Goal: Transaction & Acquisition: Book appointment/travel/reservation

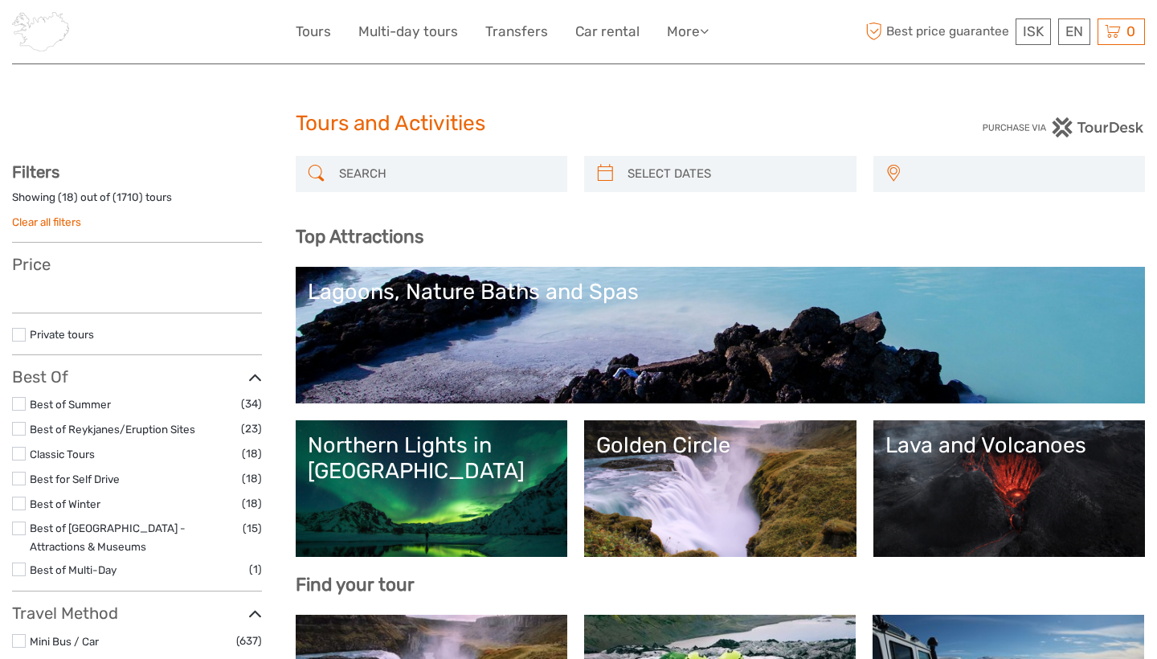
select select
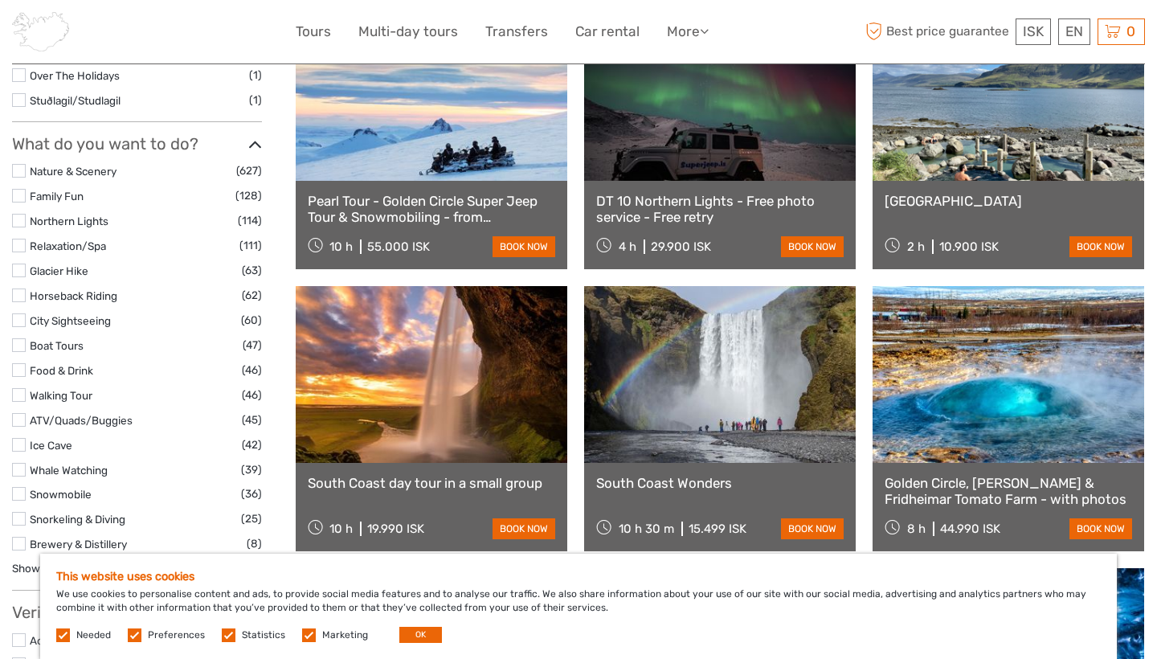
scroll to position [1465, 0]
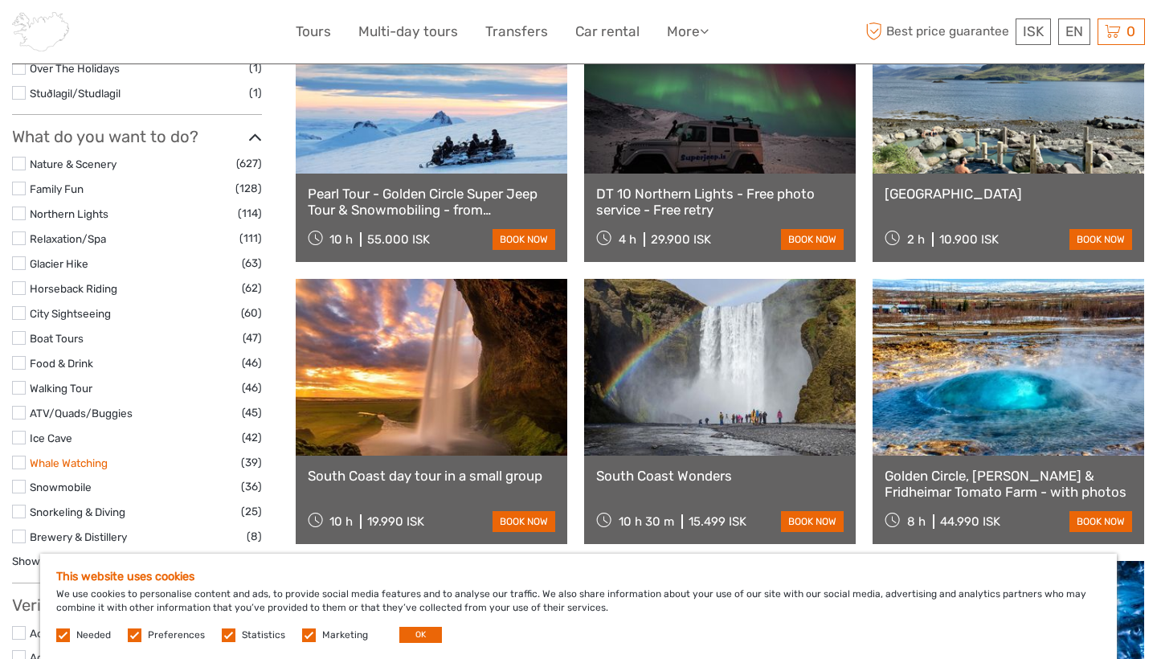
click at [30, 457] on link "Whale Watching" at bounding box center [69, 463] width 78 height 13
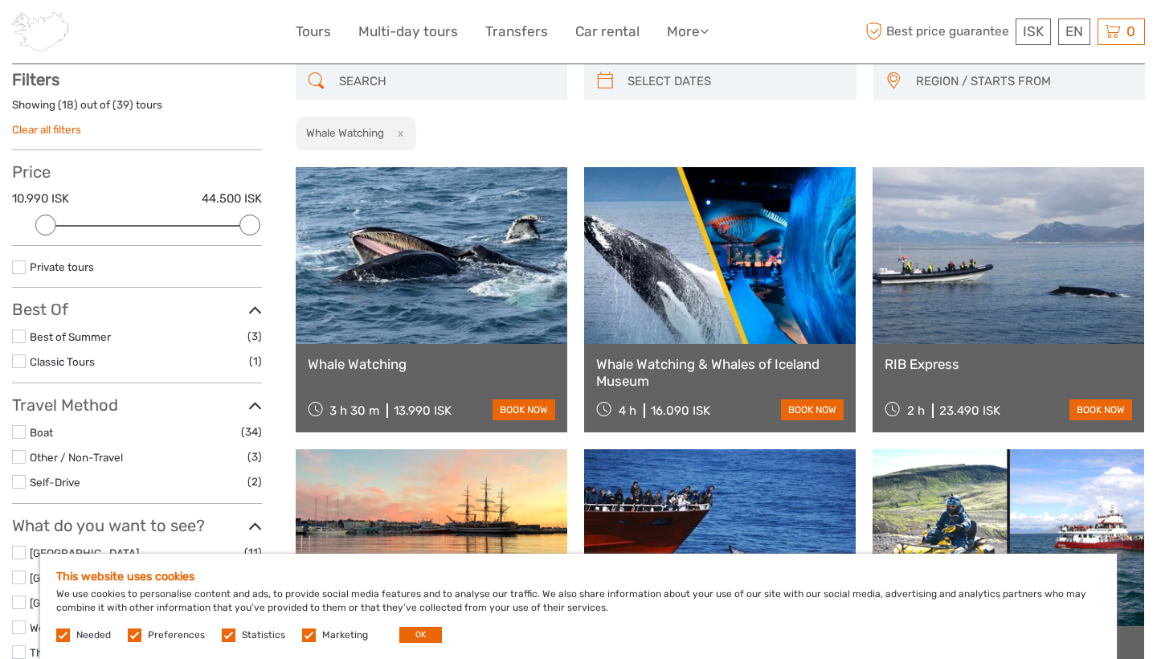
scroll to position [91, 0]
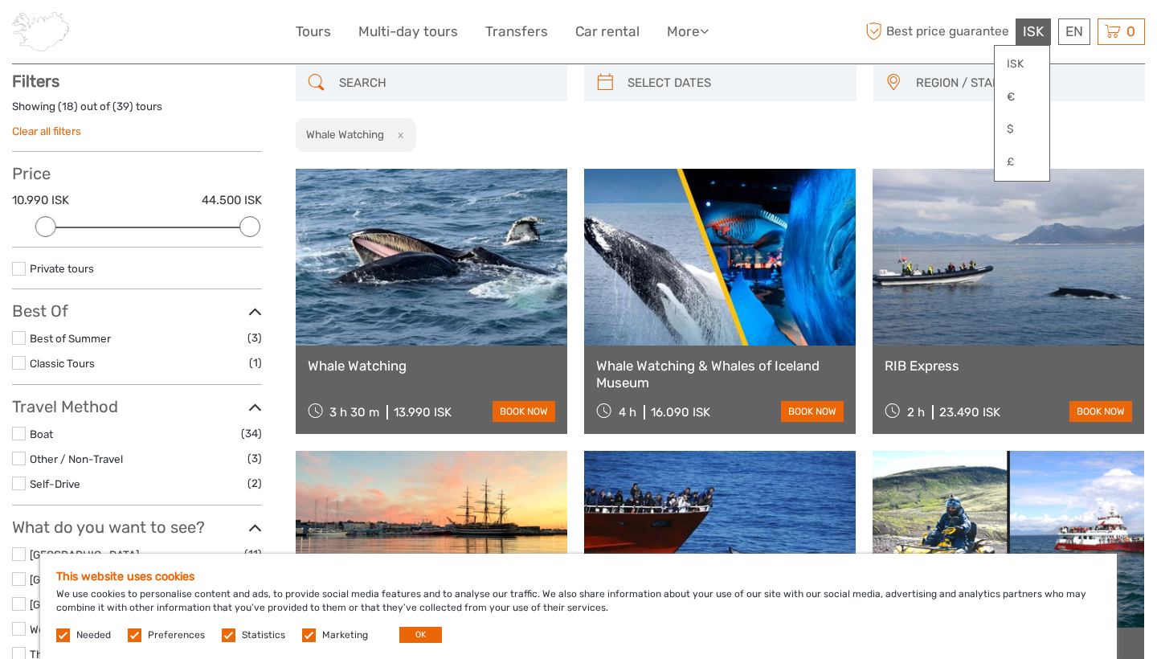
click at [1037, 20] on div "ISK ISK € $ £" at bounding box center [1033, 31] width 35 height 27
click at [1014, 90] on link "€" at bounding box center [1022, 97] width 55 height 29
click at [1038, 28] on span "€" at bounding box center [1039, 31] width 10 height 16
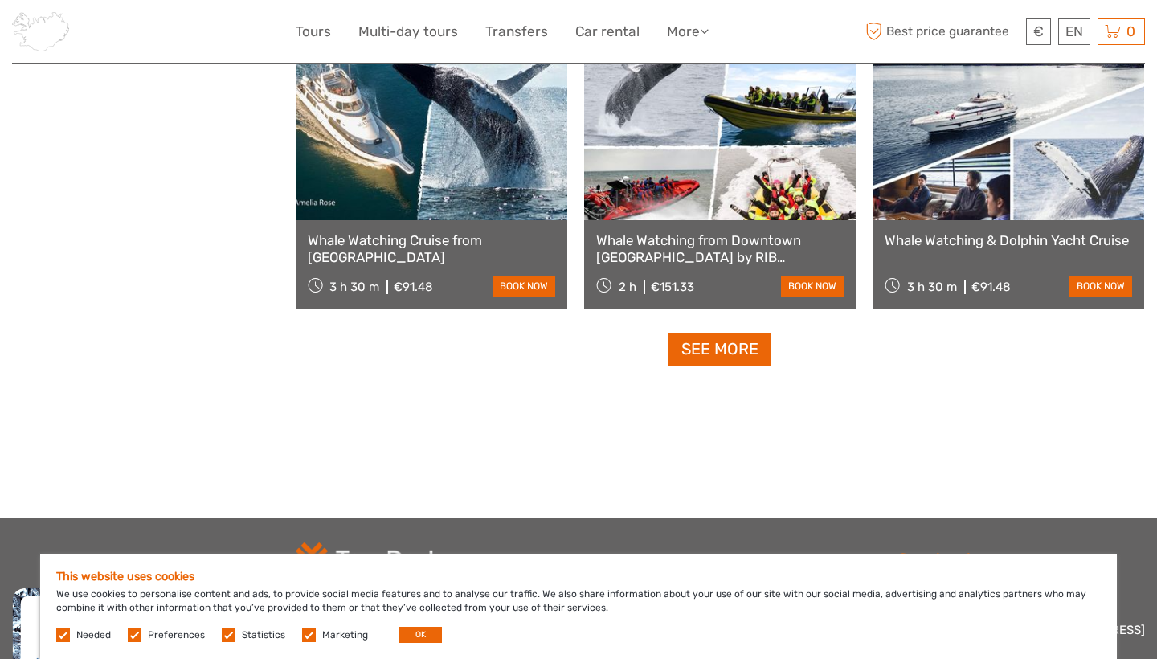
scroll to position [1667, 0]
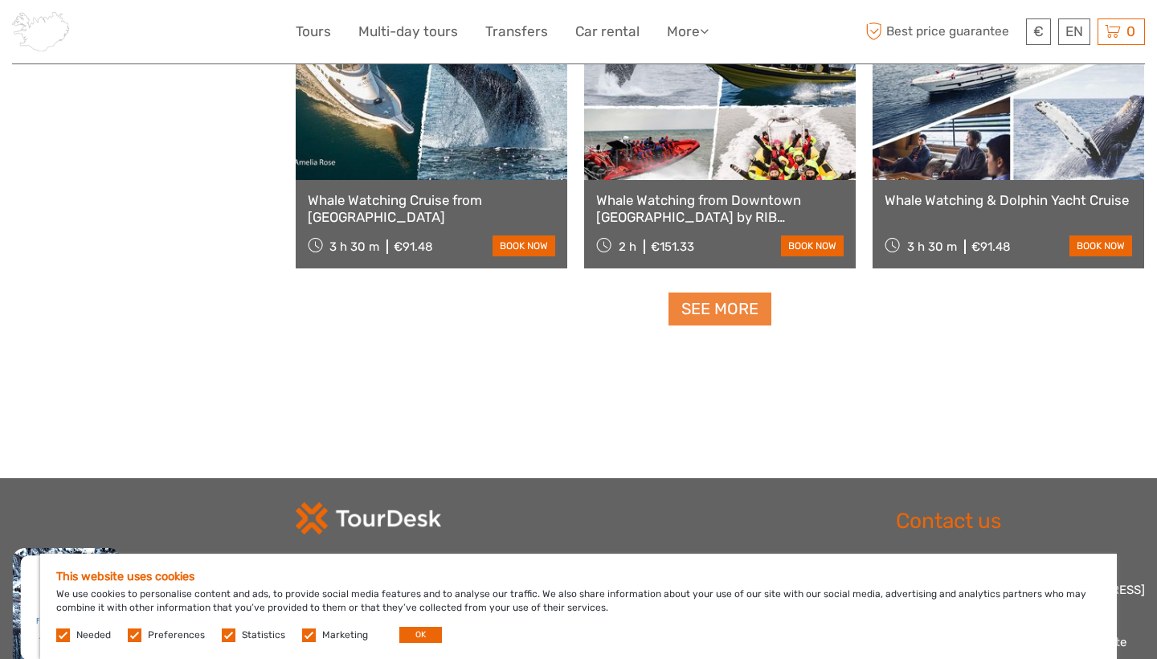
click at [695, 301] on link "See more" at bounding box center [720, 309] width 103 height 33
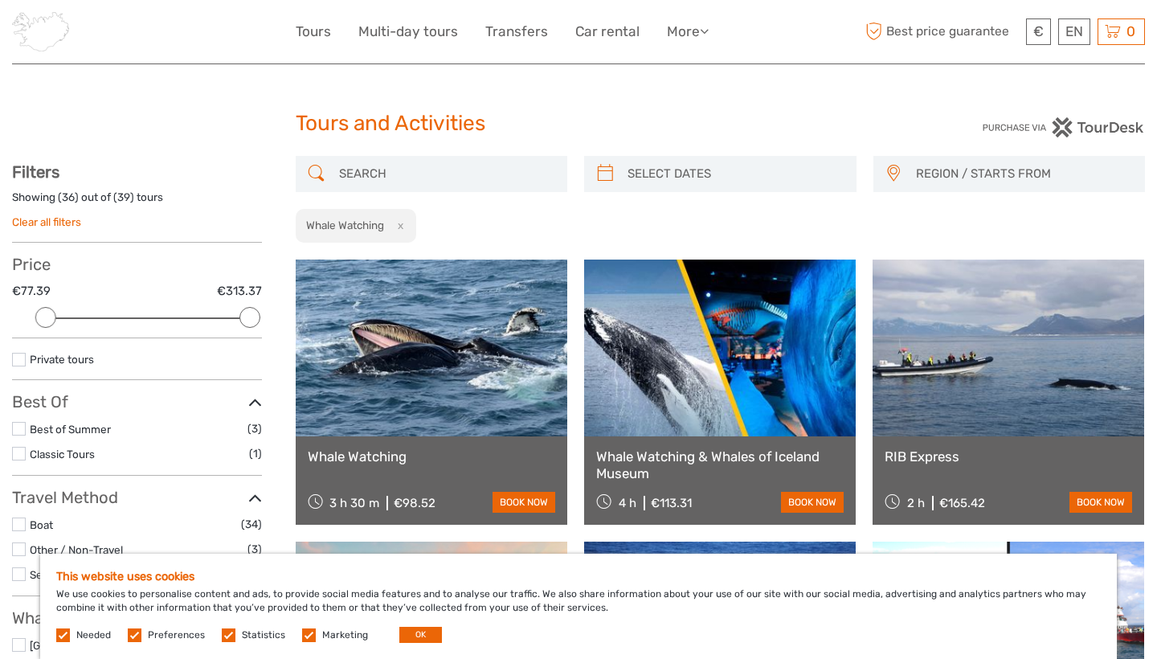
scroll to position [0, 0]
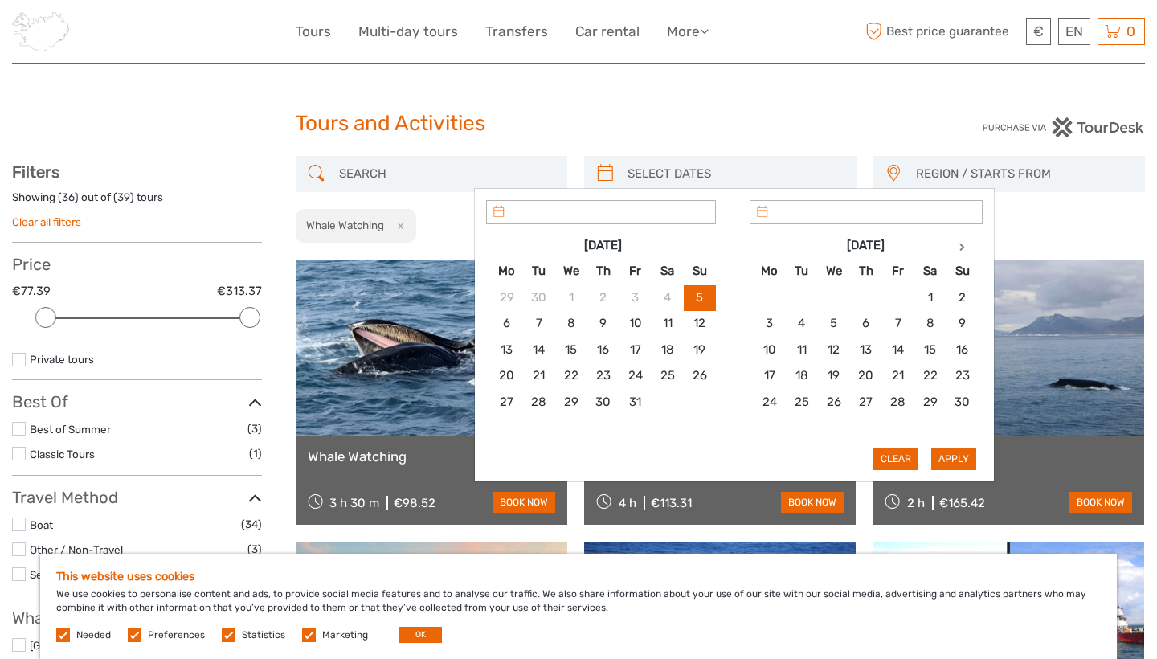
type input "[DATE]"
click at [624, 181] on input "search" at bounding box center [734, 174] width 227 height 28
click at [957, 239] on th at bounding box center [963, 246] width 32 height 26
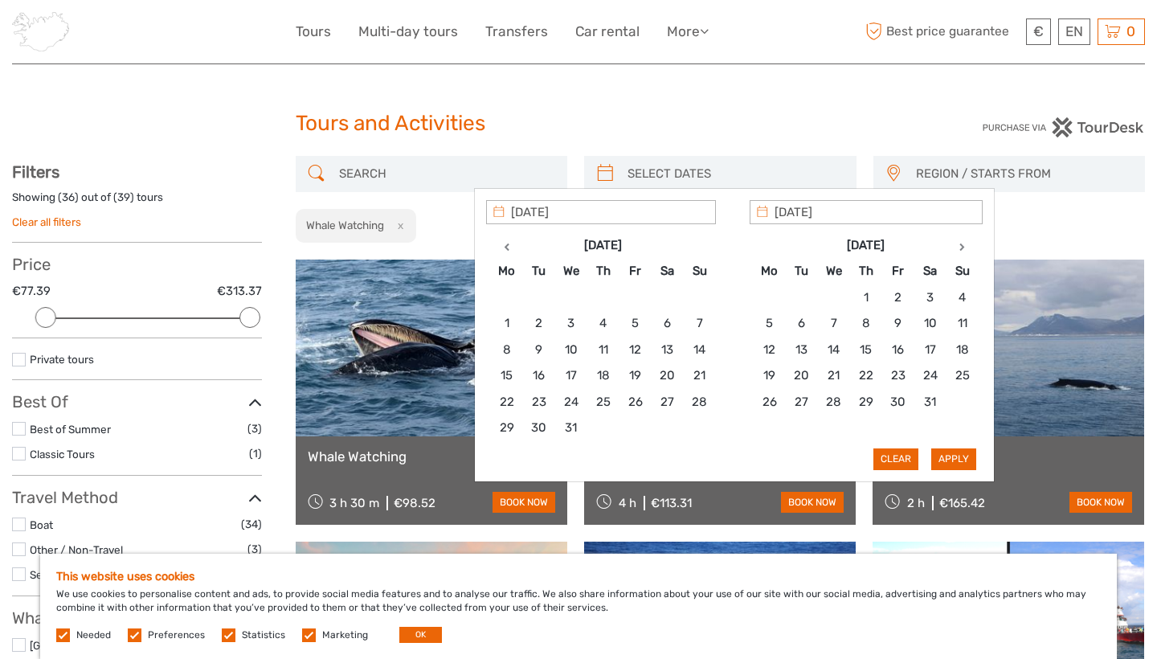
click at [957, 239] on th at bounding box center [963, 246] width 32 height 26
type input "[DATE]"
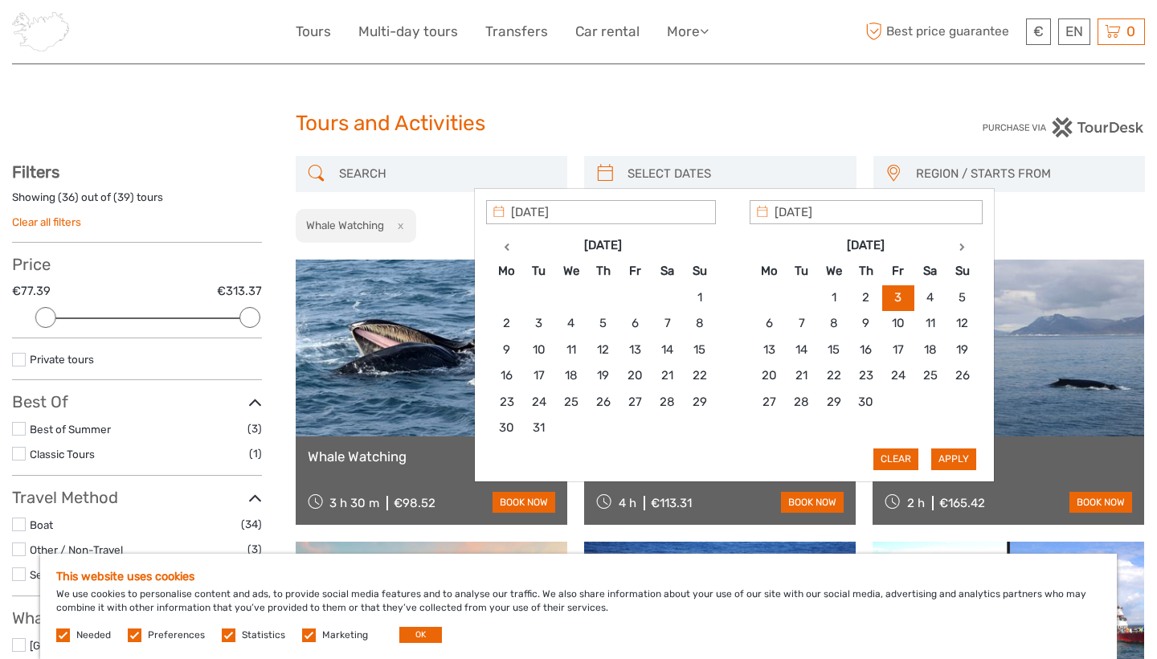
type input "[DATE]"
click at [953, 453] on button "Apply" at bounding box center [954, 459] width 45 height 21
type input "[DATE] - [DATE]"
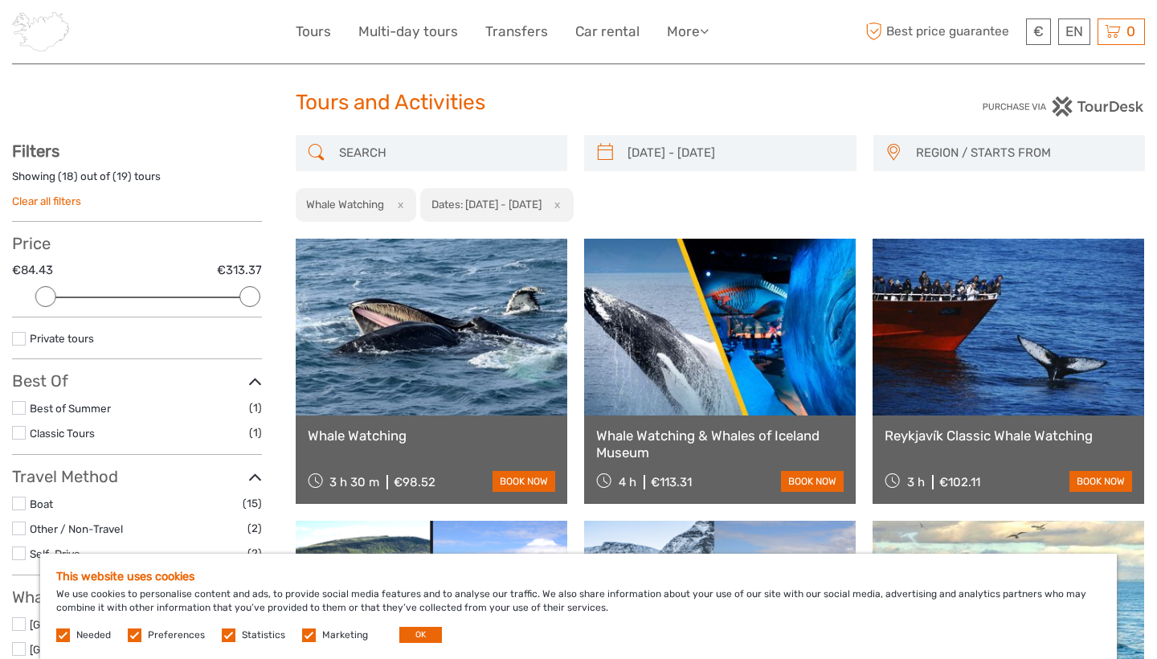
scroll to position [14, 0]
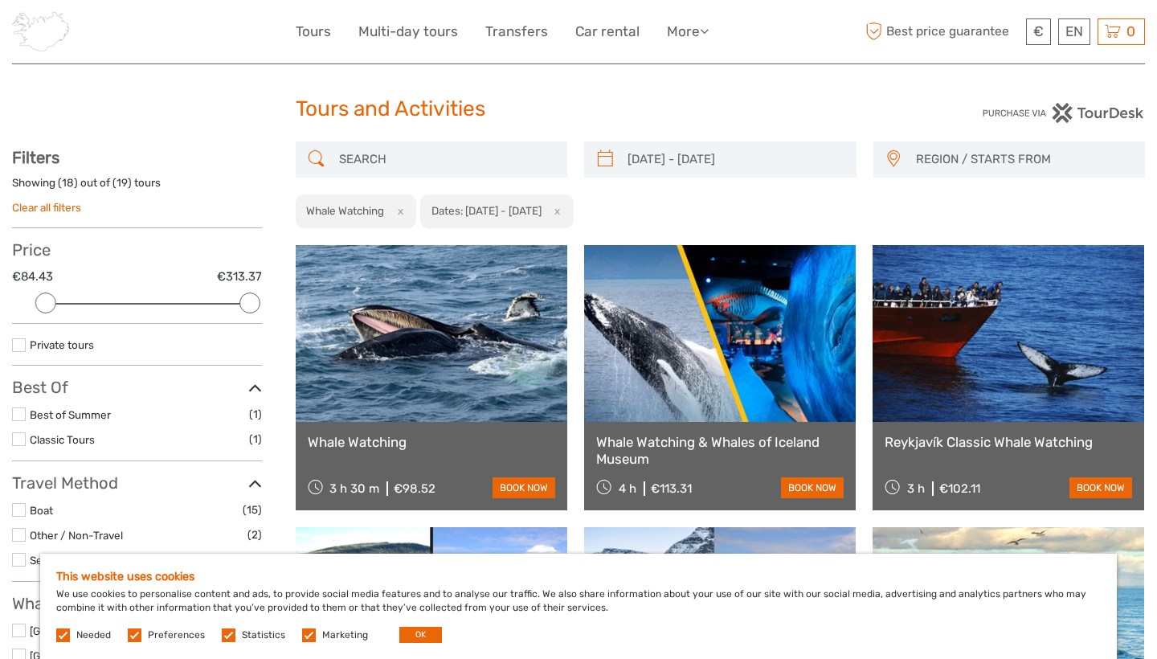
click at [925, 157] on span "REGION / STARTS FROM" at bounding box center [1023, 159] width 229 height 27
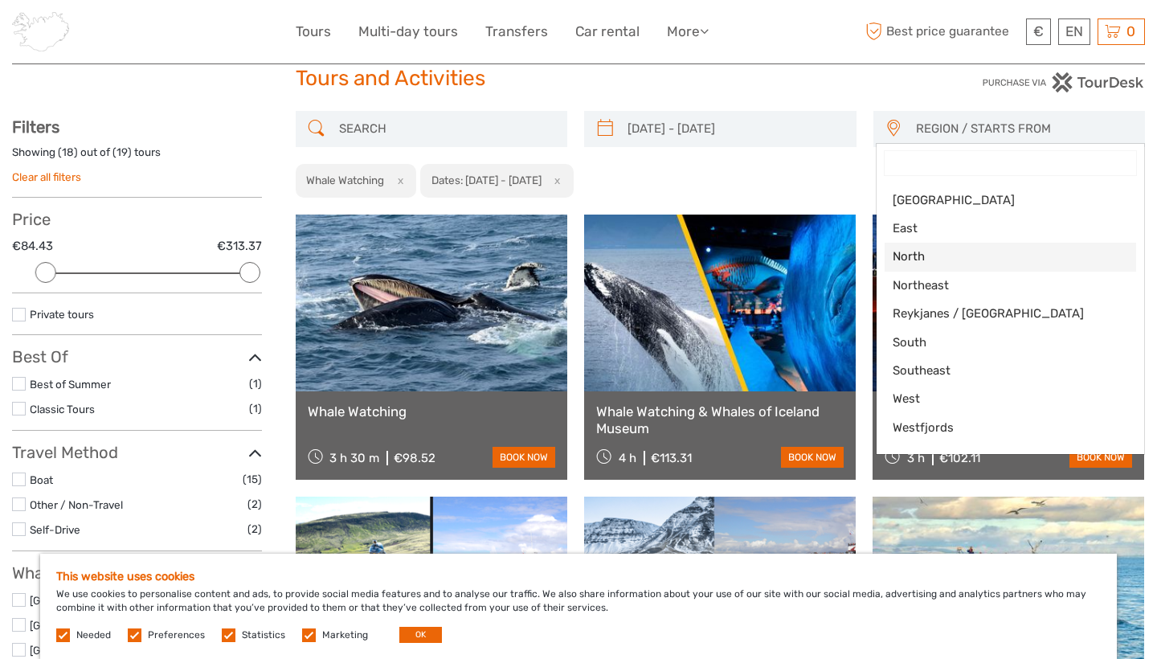
scroll to position [47, 0]
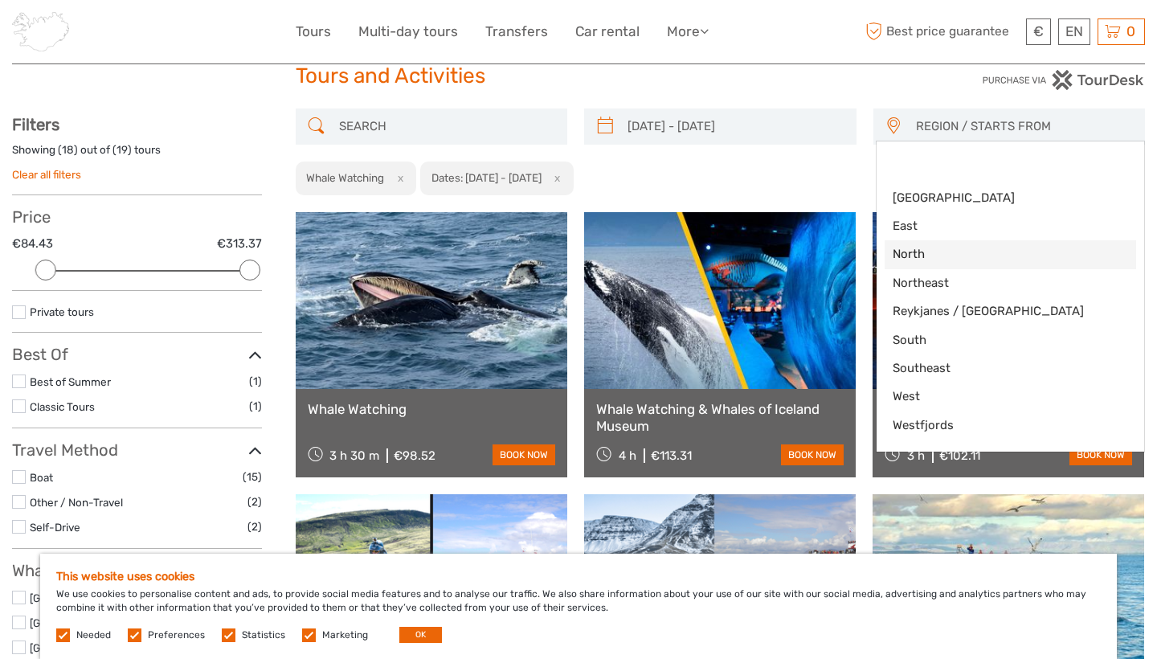
click at [903, 256] on span "North" at bounding box center [997, 254] width 209 height 17
select select "North"
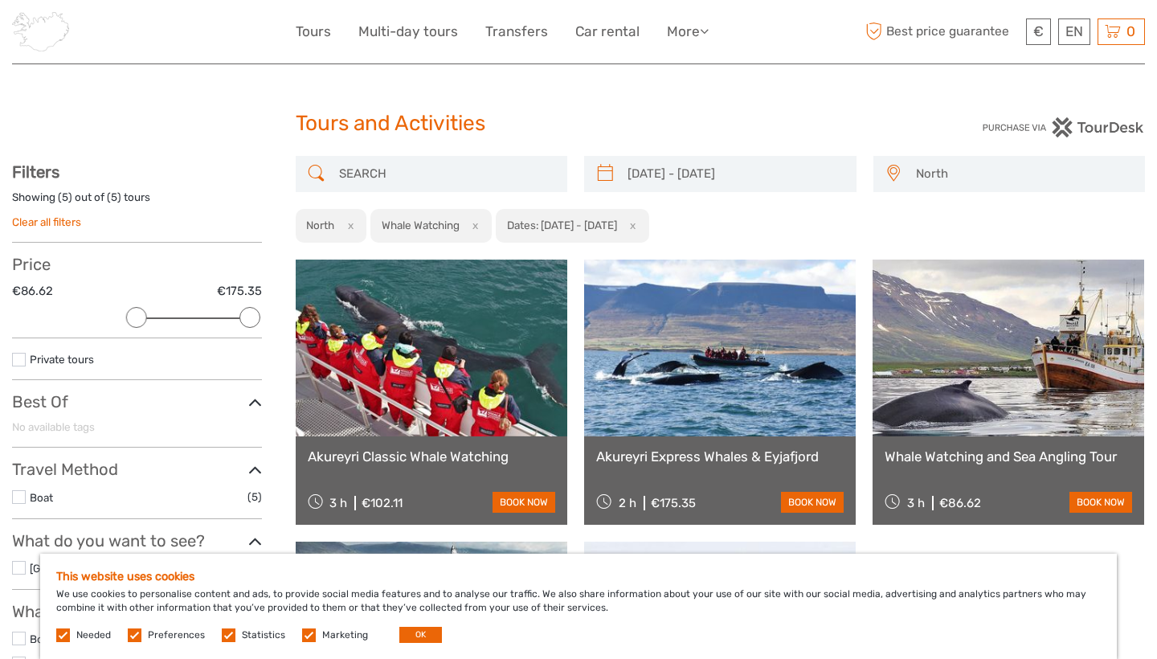
scroll to position [79, 0]
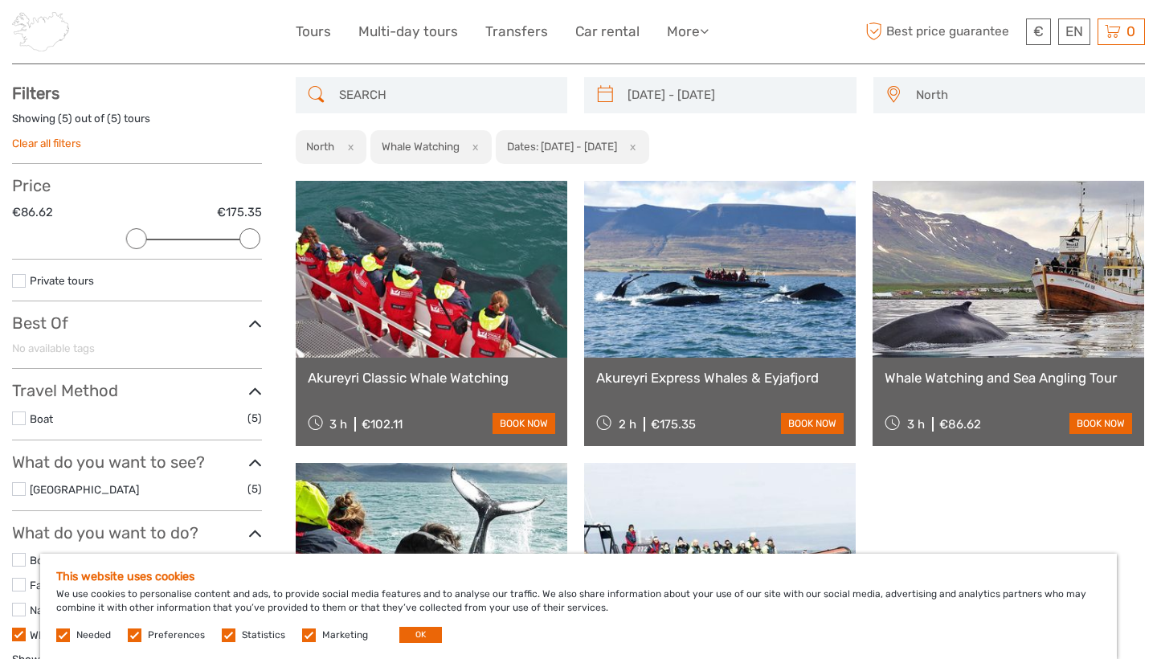
click at [912, 94] on span "North" at bounding box center [1023, 95] width 229 height 27
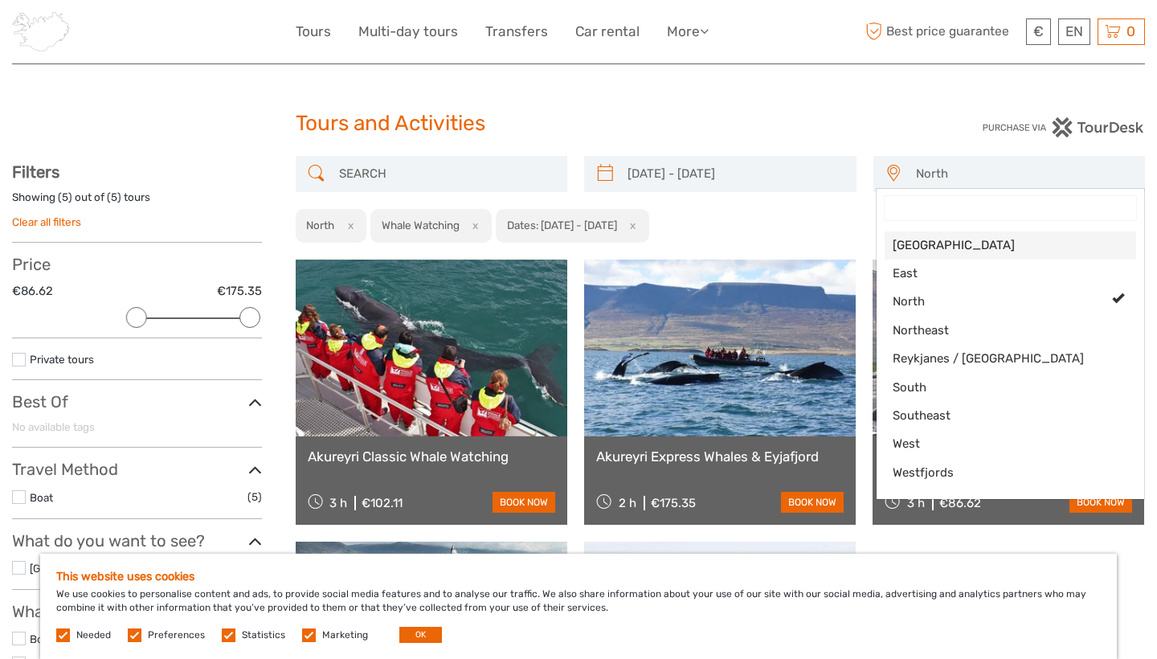
scroll to position [0, 0]
click at [931, 171] on span "North" at bounding box center [1023, 174] width 229 height 27
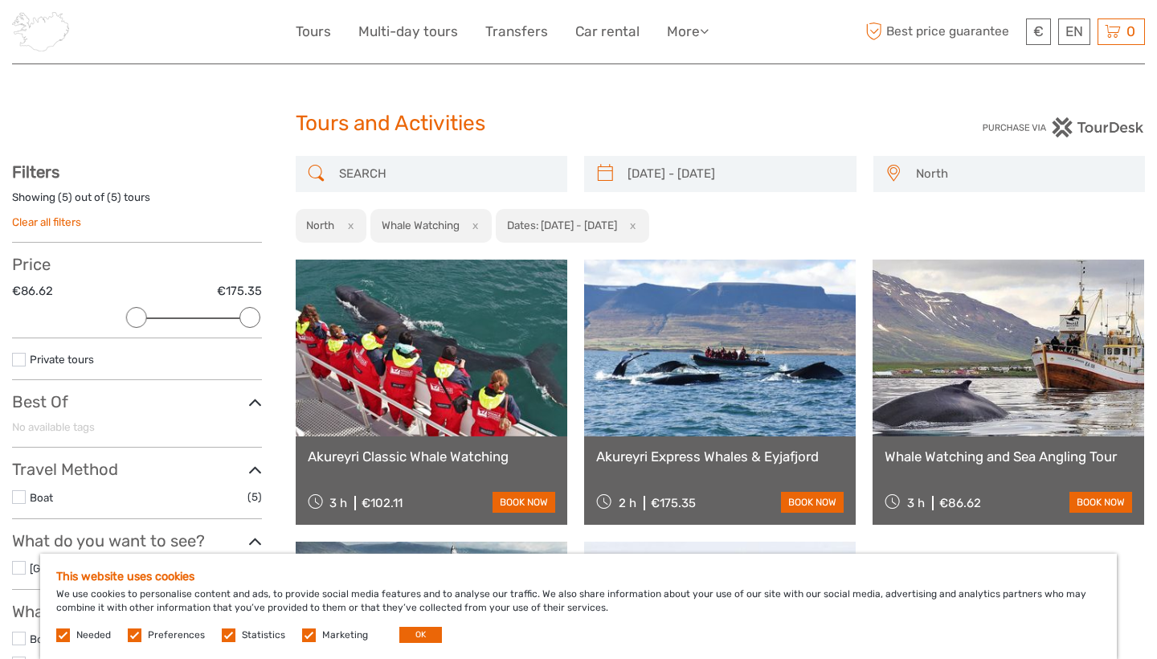
click at [346, 225] on button "x" at bounding box center [348, 225] width 22 height 17
select select
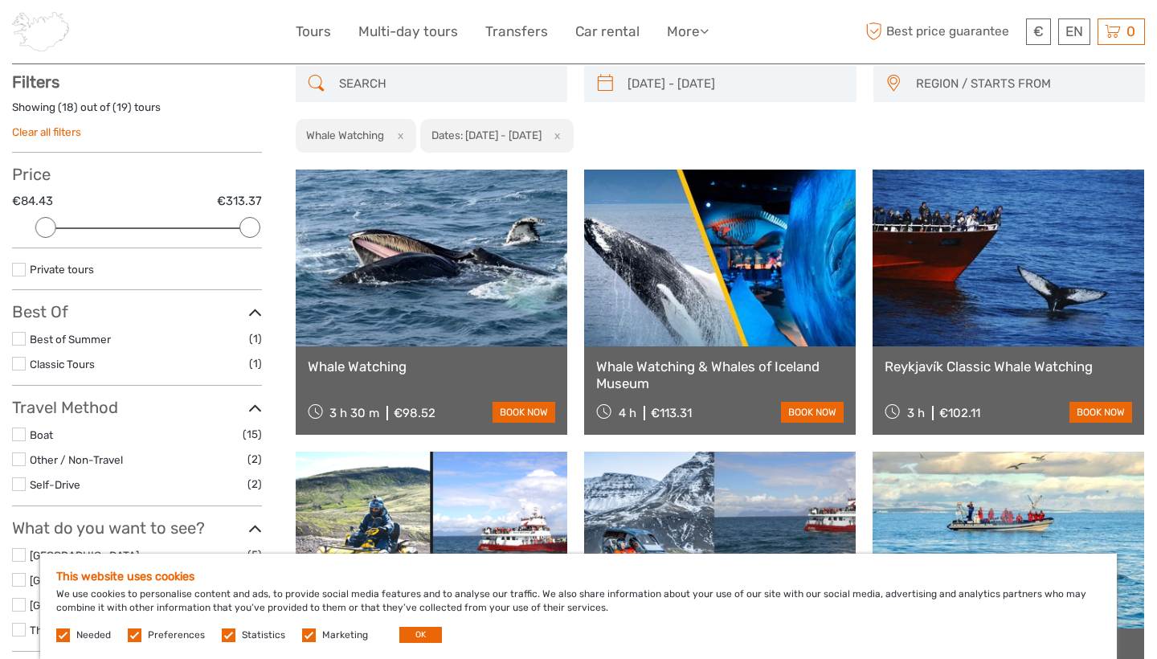
scroll to position [91, 0]
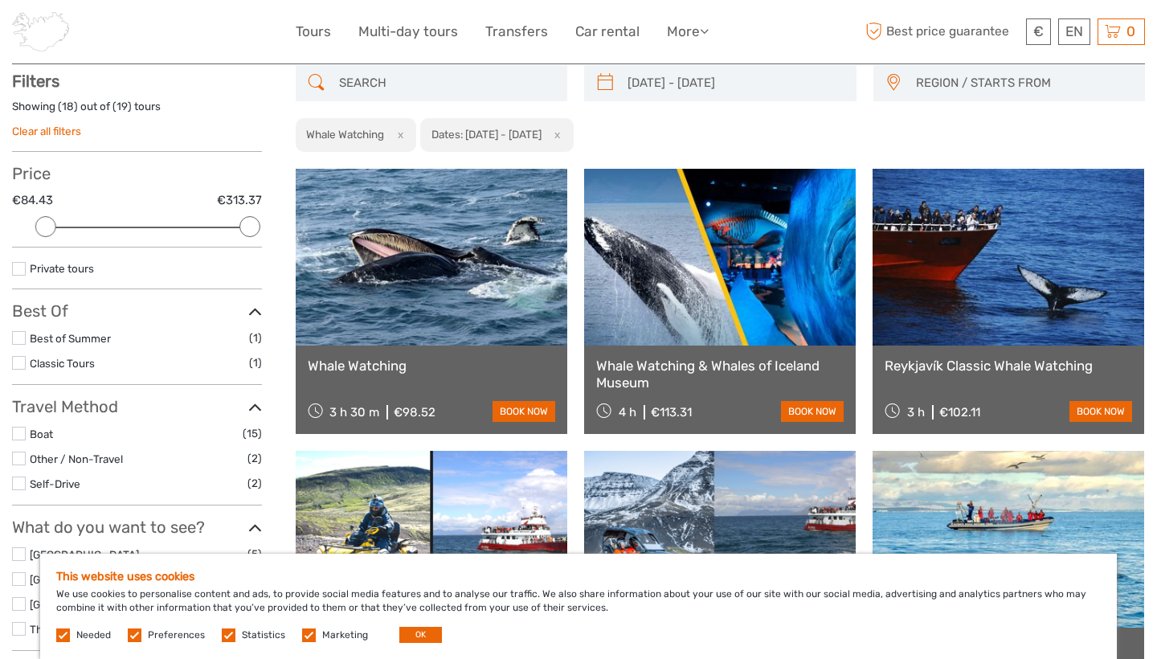
click at [383, 367] on link "Whale Watching" at bounding box center [432, 366] width 248 height 16
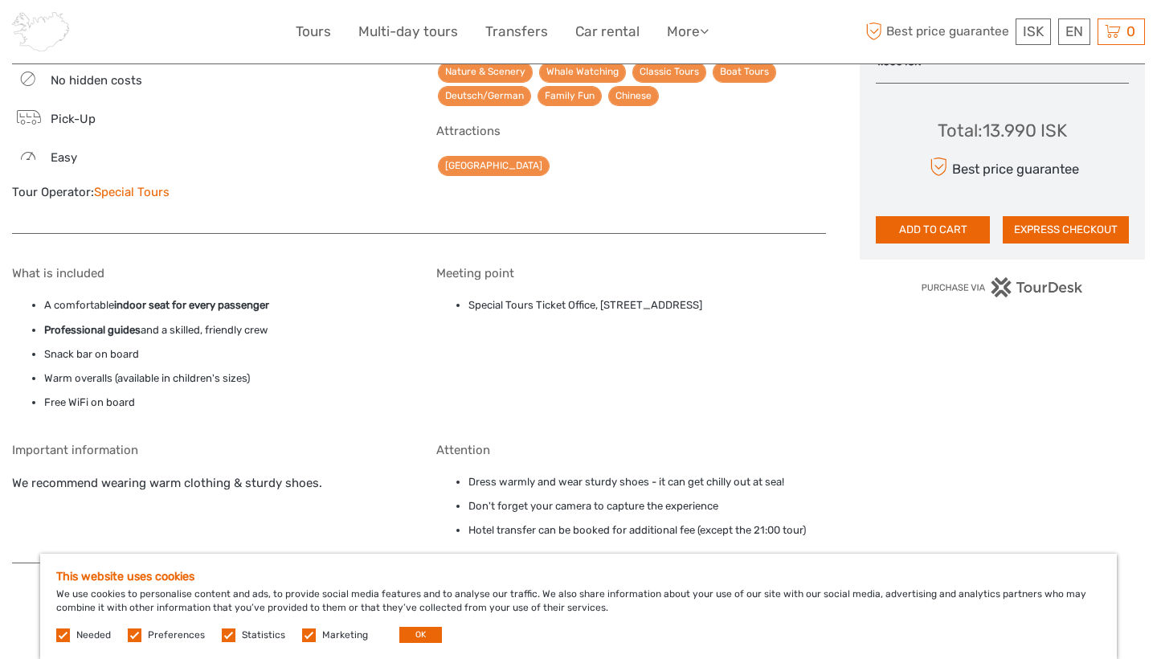
scroll to position [1354, 0]
